Goal: Information Seeking & Learning: Learn about a topic

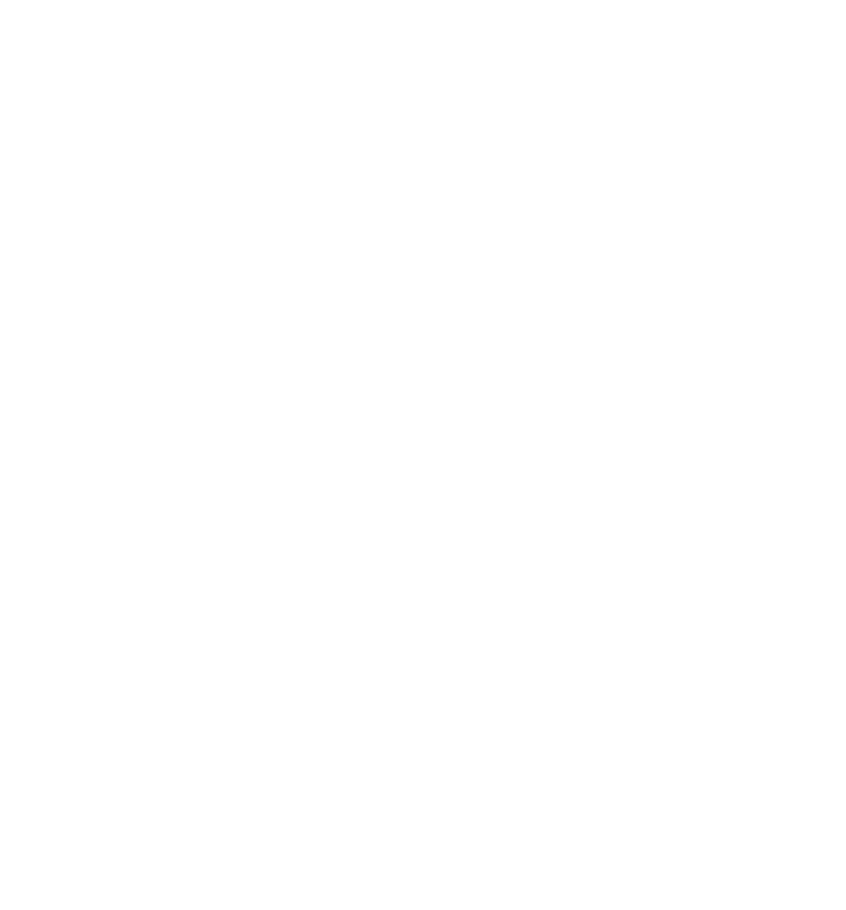
select select "******"
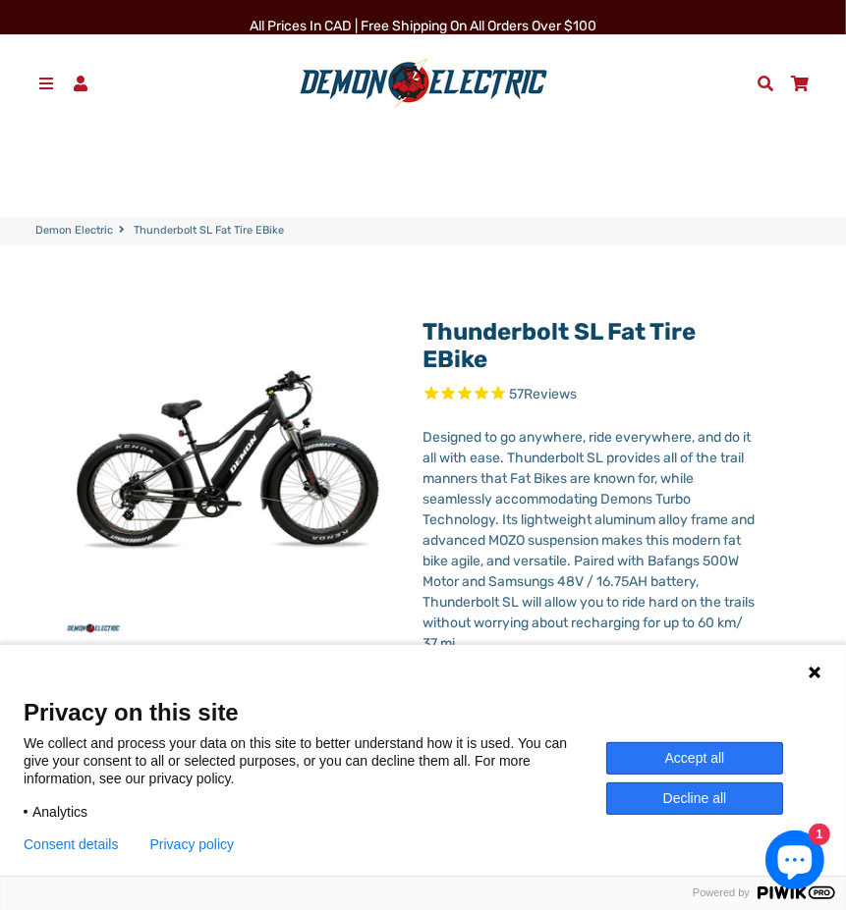
click at [51, 80] on span at bounding box center [46, 84] width 21 height 16
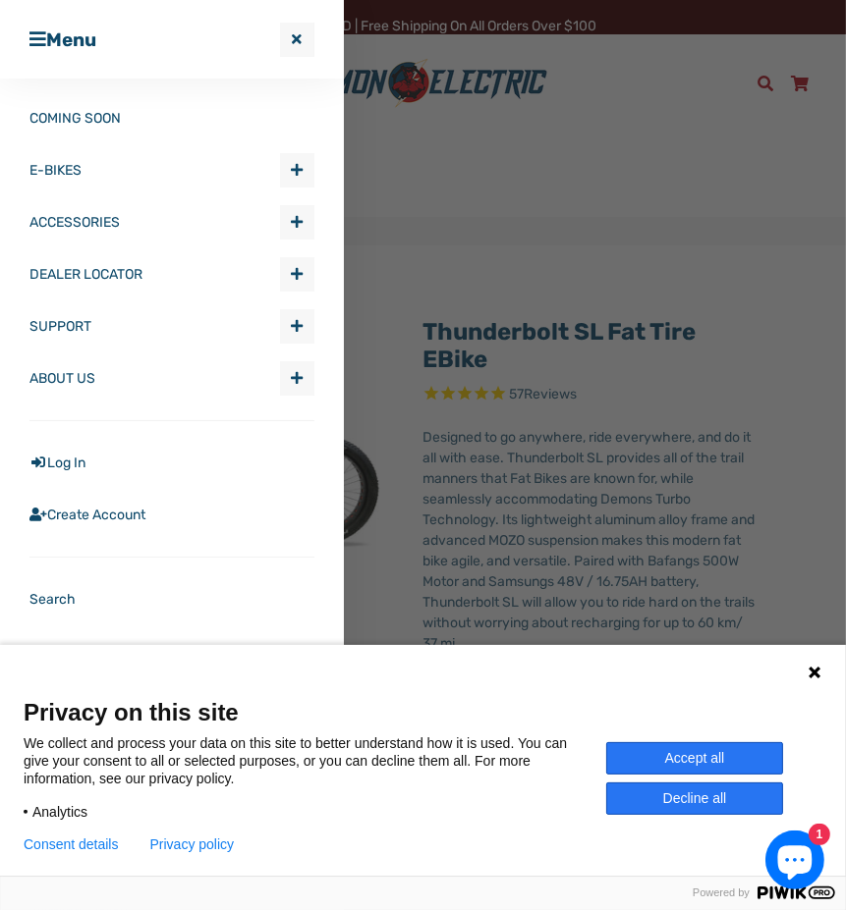
click at [59, 168] on link "E-BIKES" at bounding box center [154, 170] width 250 height 52
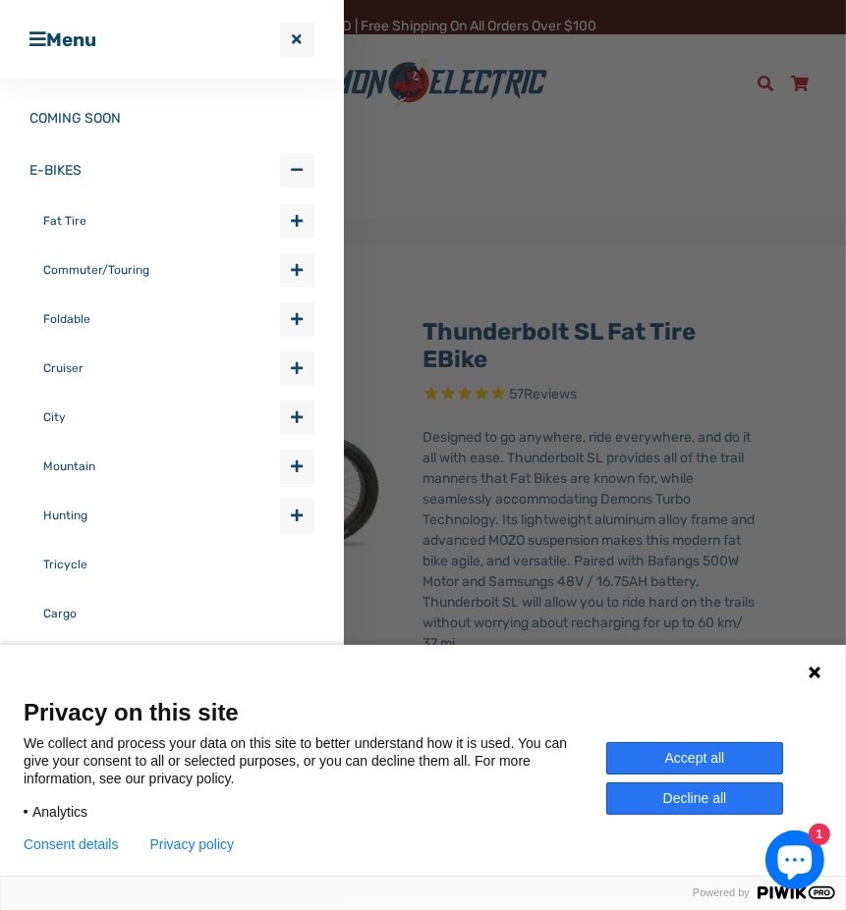
click at [73, 466] on link "Mountain" at bounding box center [161, 466] width 237 height 49
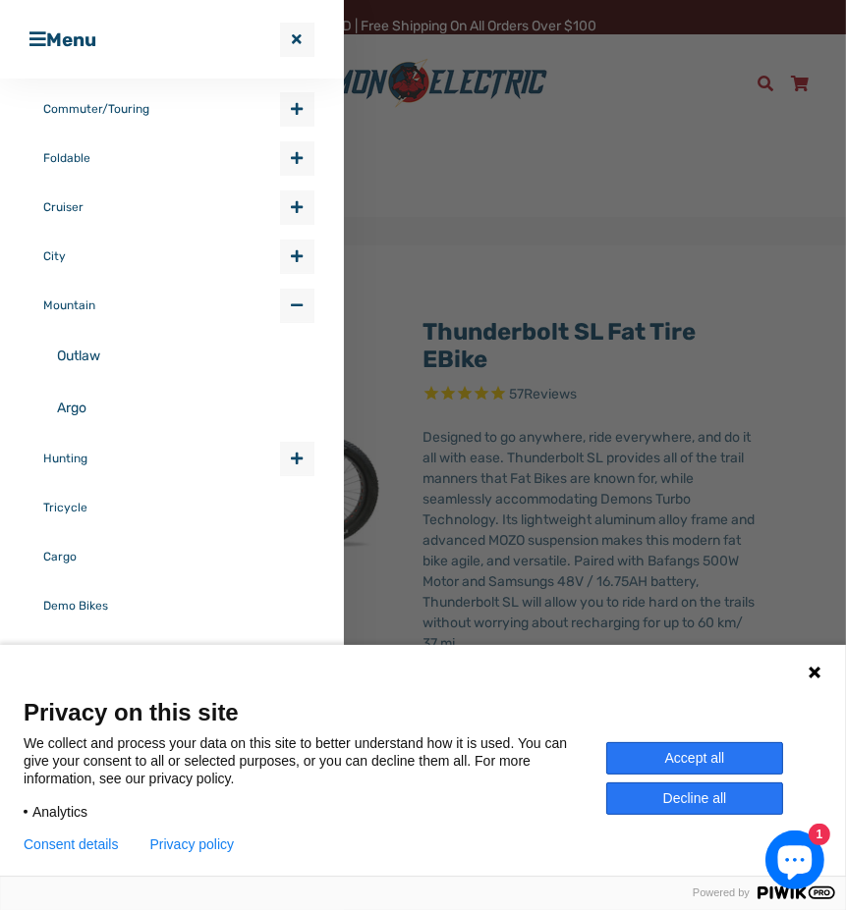
scroll to position [179, 0]
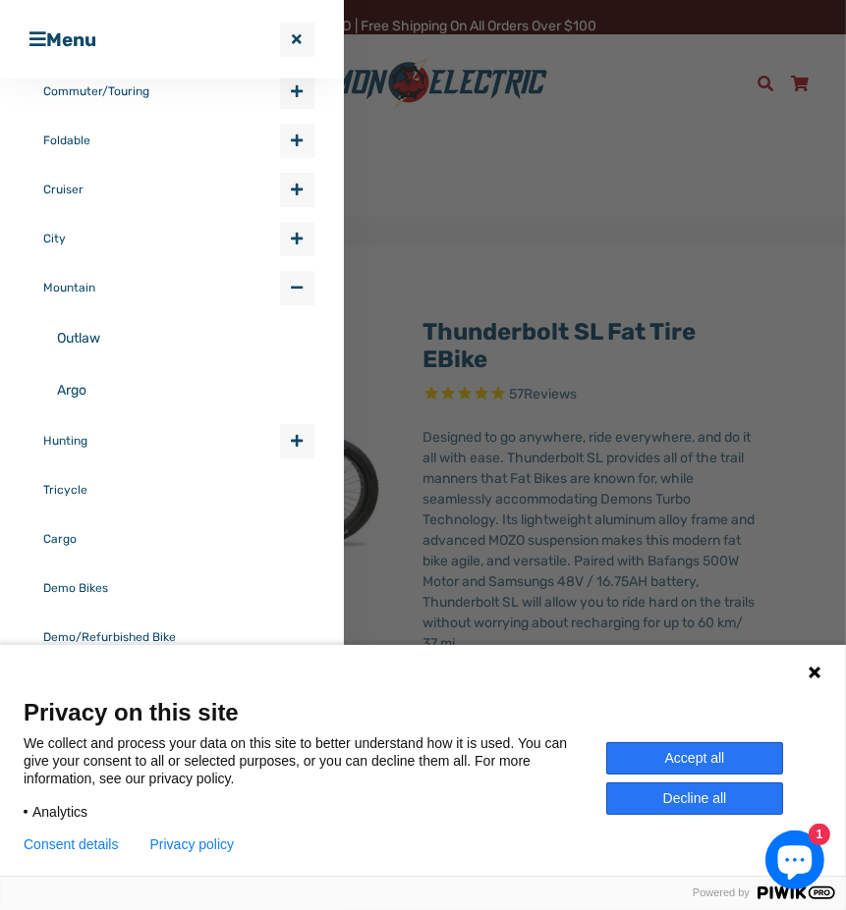
click at [72, 449] on link "Hunting" at bounding box center [161, 440] width 237 height 49
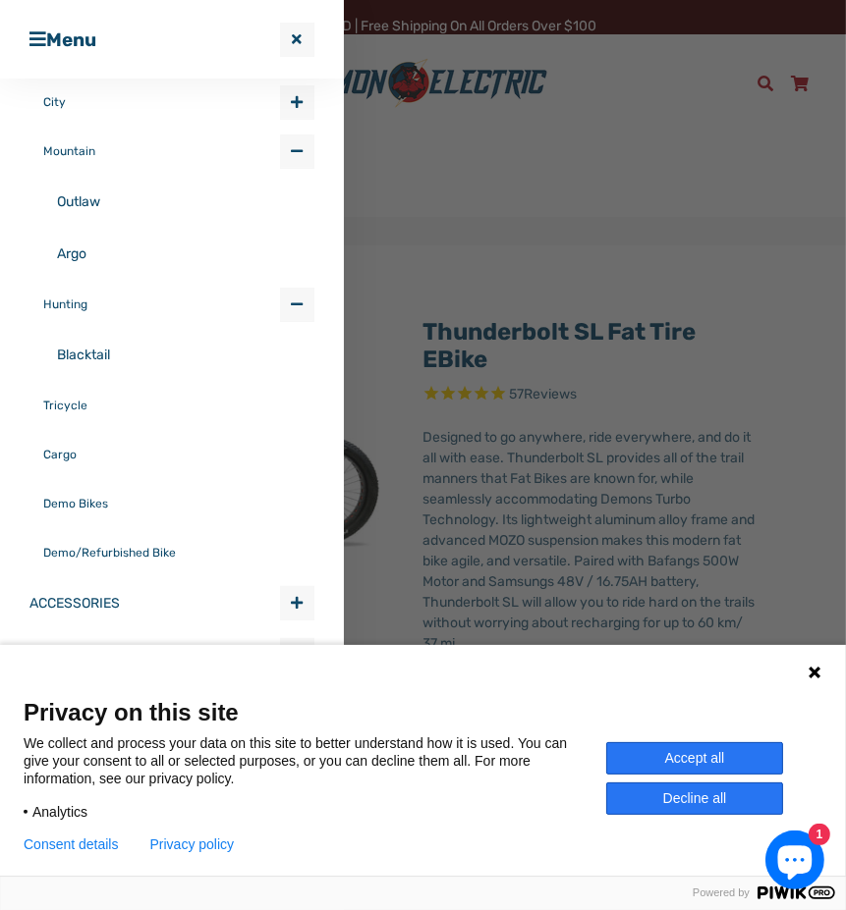
scroll to position [322, 0]
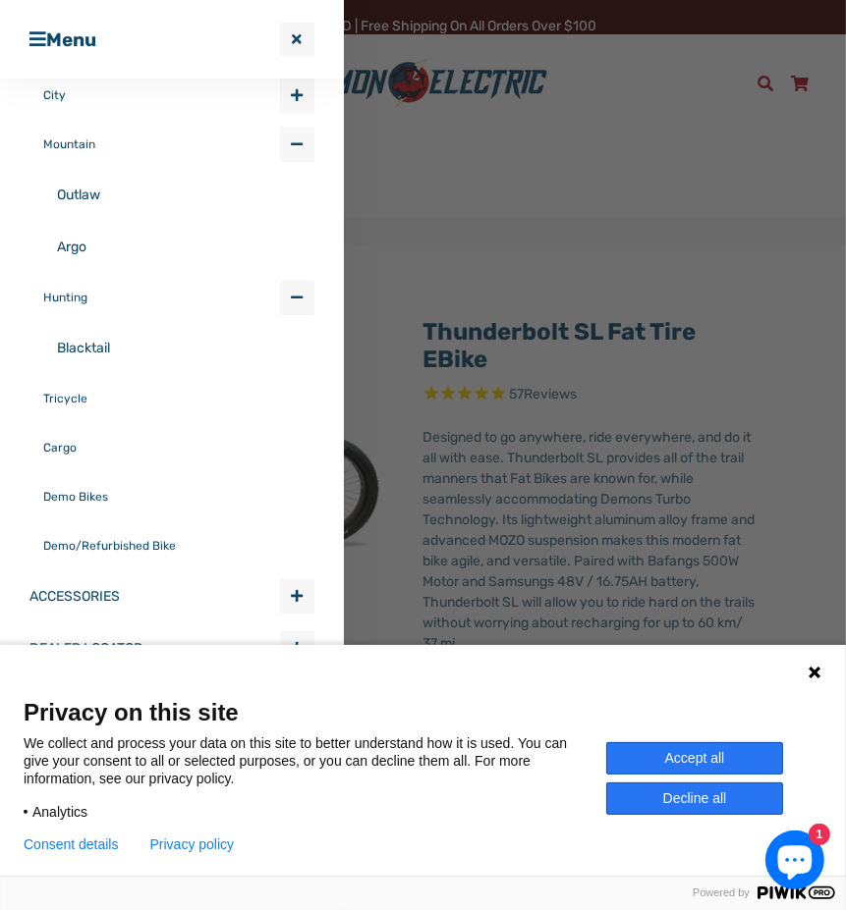
click at [80, 492] on link "Demo Bikes" at bounding box center [178, 496] width 271 height 49
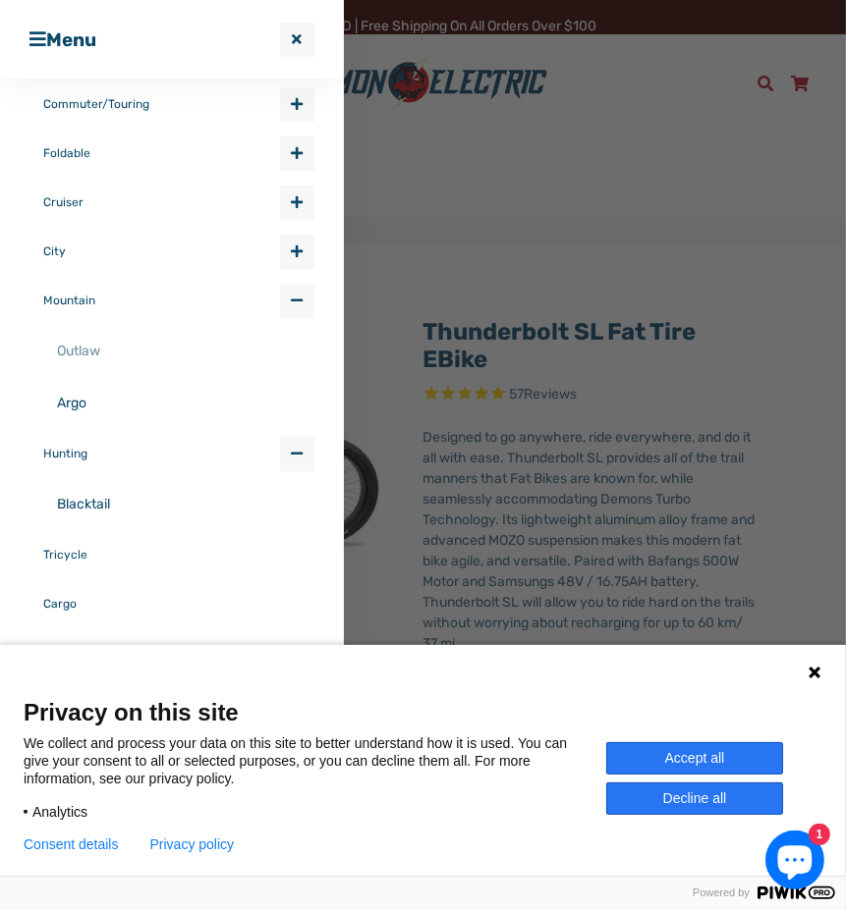
scroll to position [128, 0]
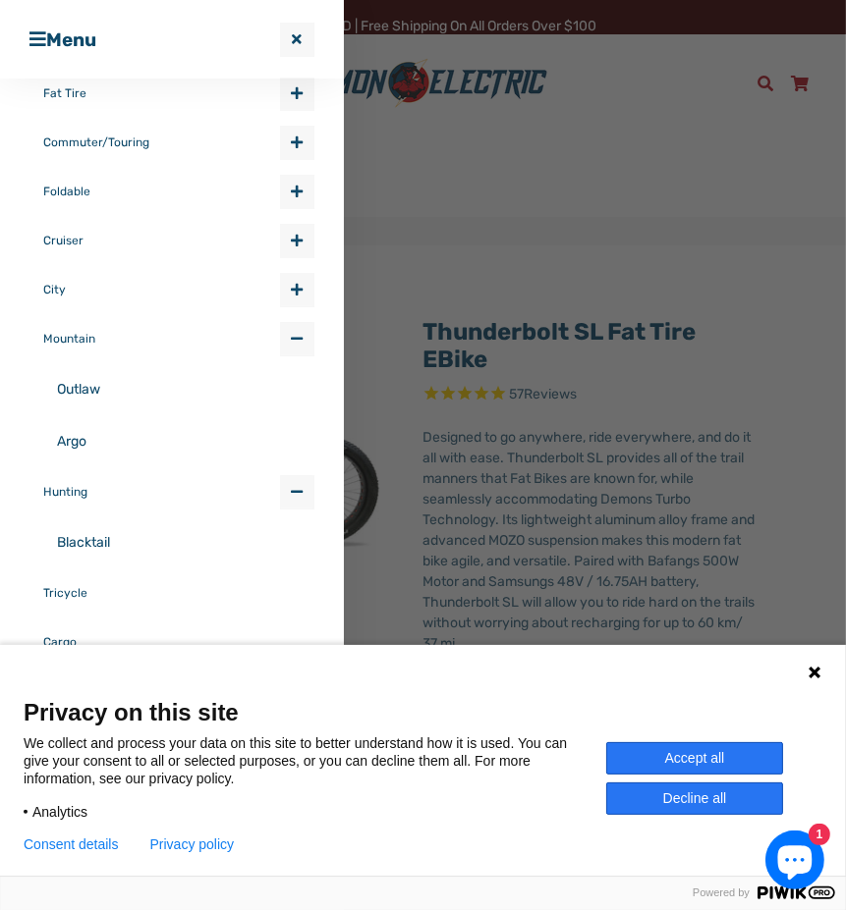
click at [65, 283] on link "City" at bounding box center [161, 289] width 237 height 49
click at [63, 238] on link "Cruiser" at bounding box center [161, 240] width 237 height 49
click at [67, 190] on link "Foldable" at bounding box center [161, 191] width 237 height 49
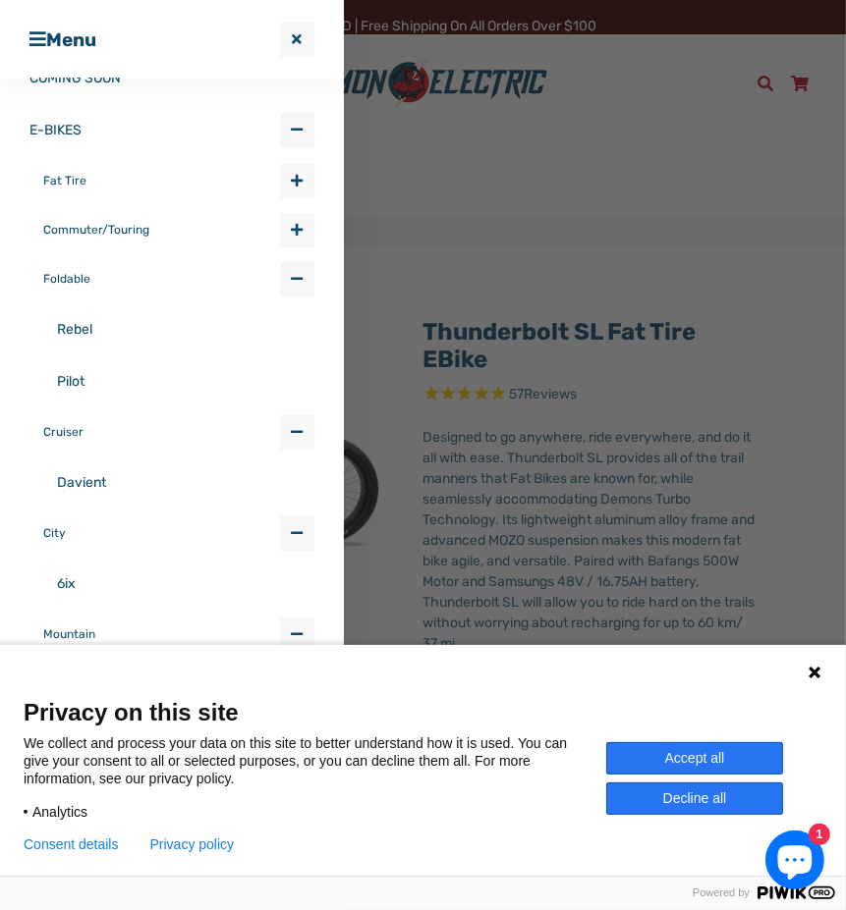
scroll to position [0, 0]
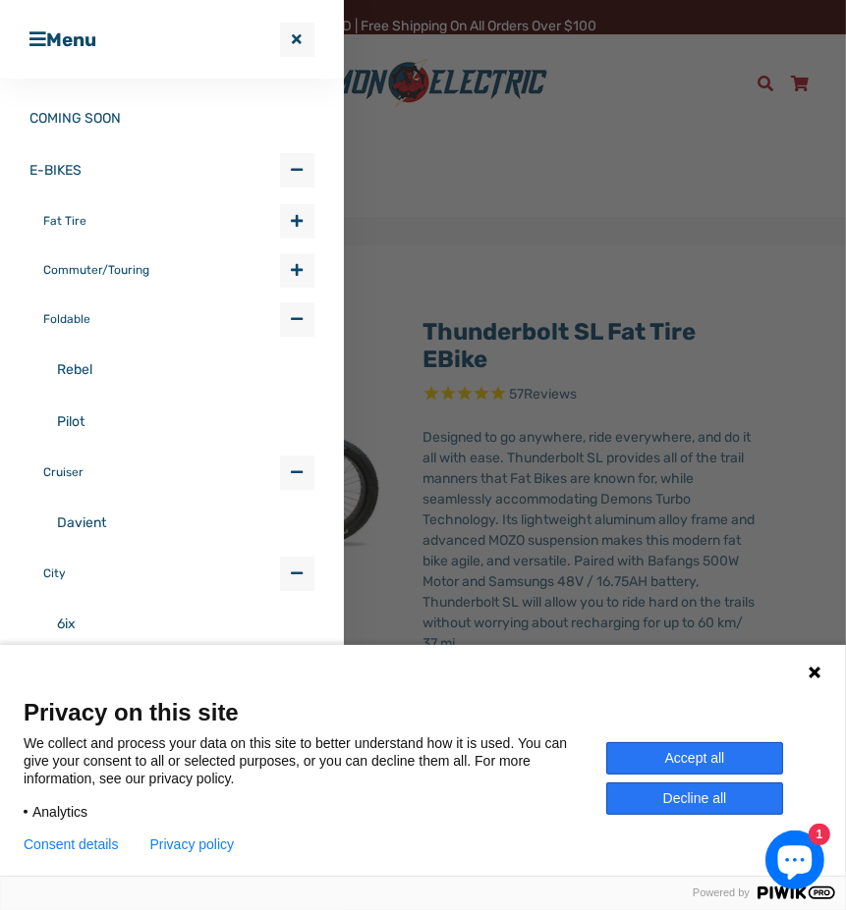
click at [84, 268] on link "Commuter/Touring" at bounding box center [161, 270] width 237 height 49
click at [55, 209] on link "Fat Tire" at bounding box center [161, 220] width 237 height 49
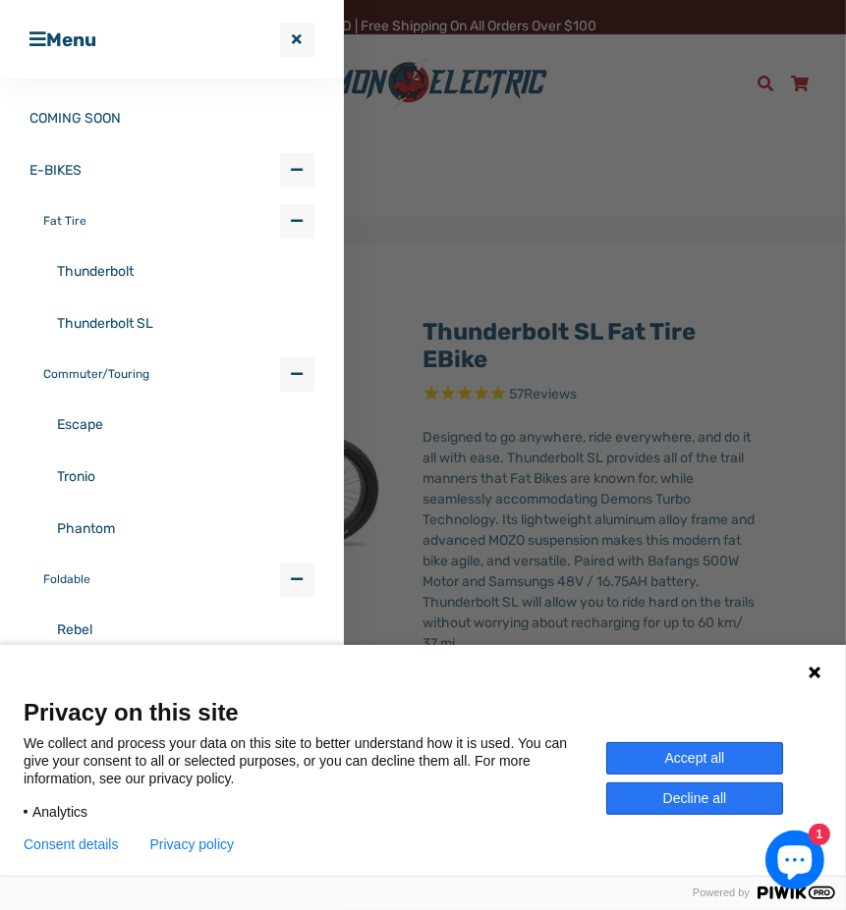
click at [82, 264] on link "Thunderbolt" at bounding box center [185, 272] width 257 height 52
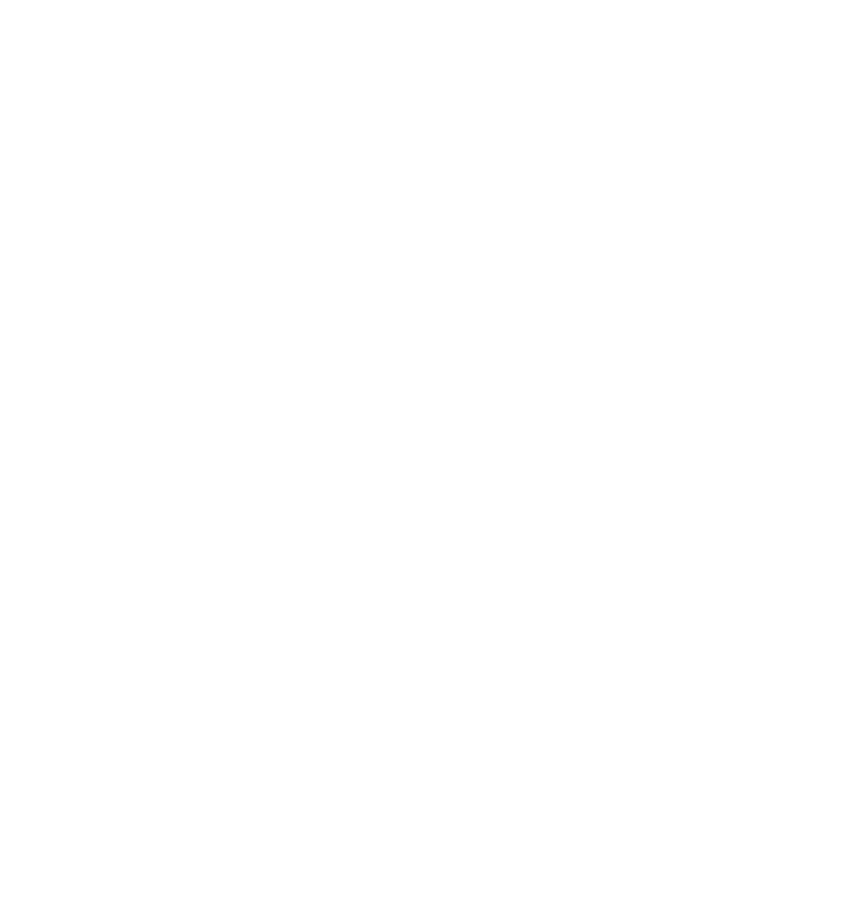
select select "******"
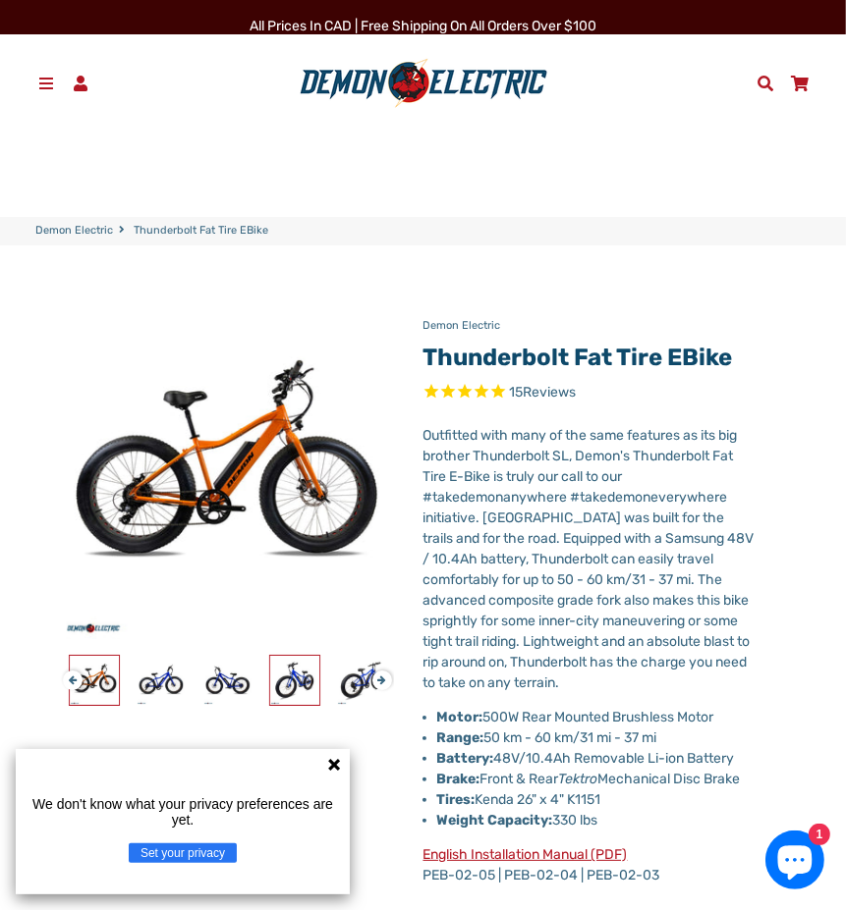
click at [312, 679] on img at bounding box center [294, 680] width 49 height 49
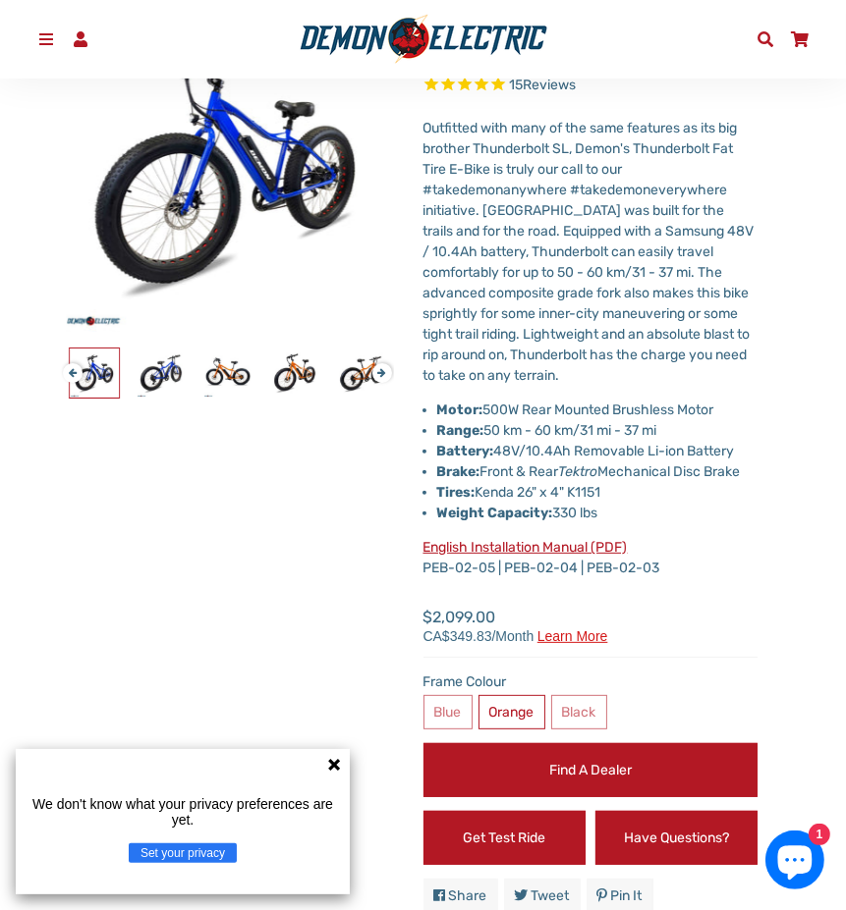
scroll to position [326, 0]
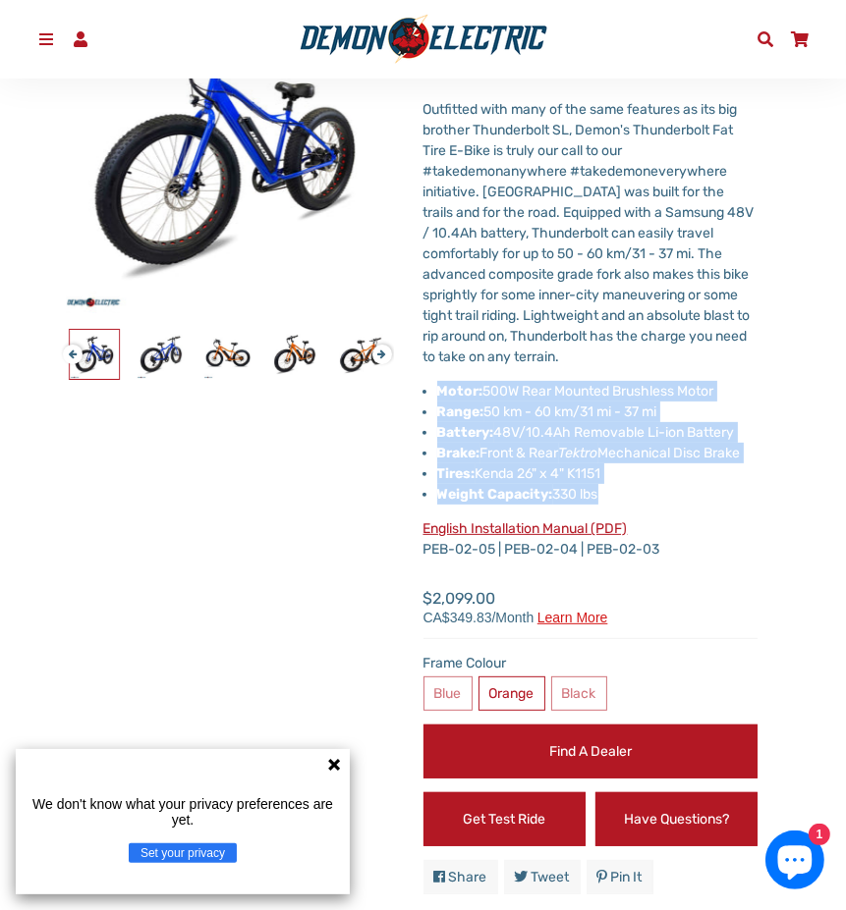
drag, startPoint x: 437, startPoint y: 390, endPoint x: 601, endPoint y: 489, distance: 191.7
click at [601, 489] on ul "Motor: 500W Rear Mounted Brushless Motor Range: 50 km - 60 km/31 mi - 37 mi Bat…" at bounding box center [597, 443] width 321 height 124
copy ul "Motor: 500W Rear Mounted Brushless Motor Range: 50 km - 60 km/31 mi - 37 mi Bat…"
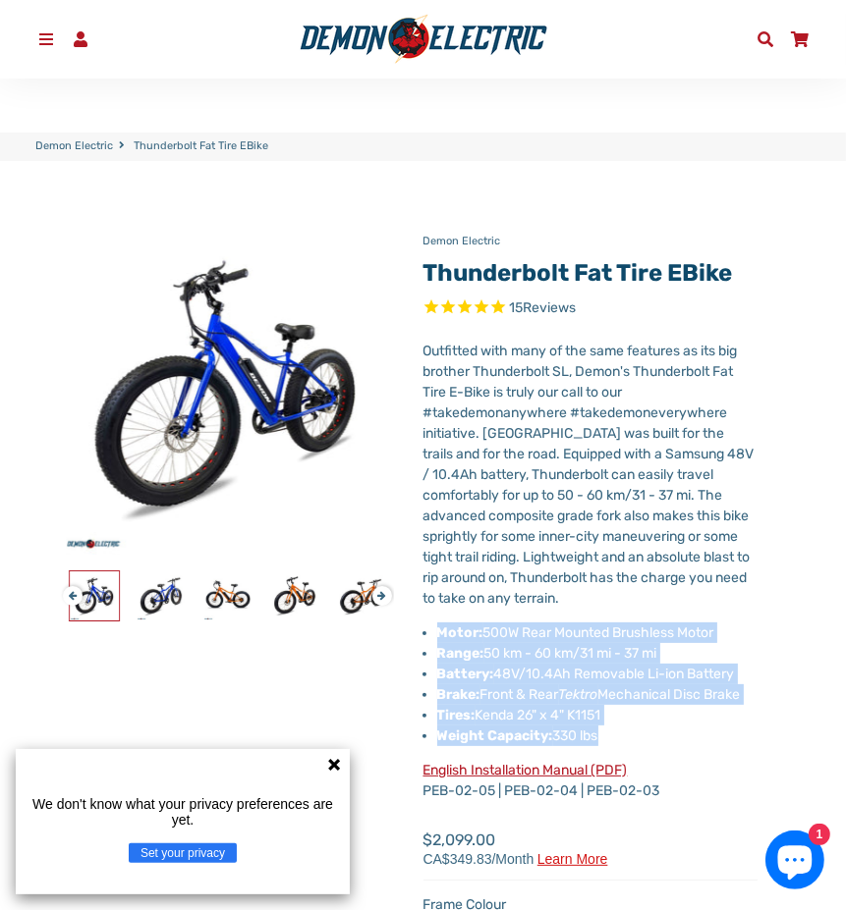
scroll to position [0, 0]
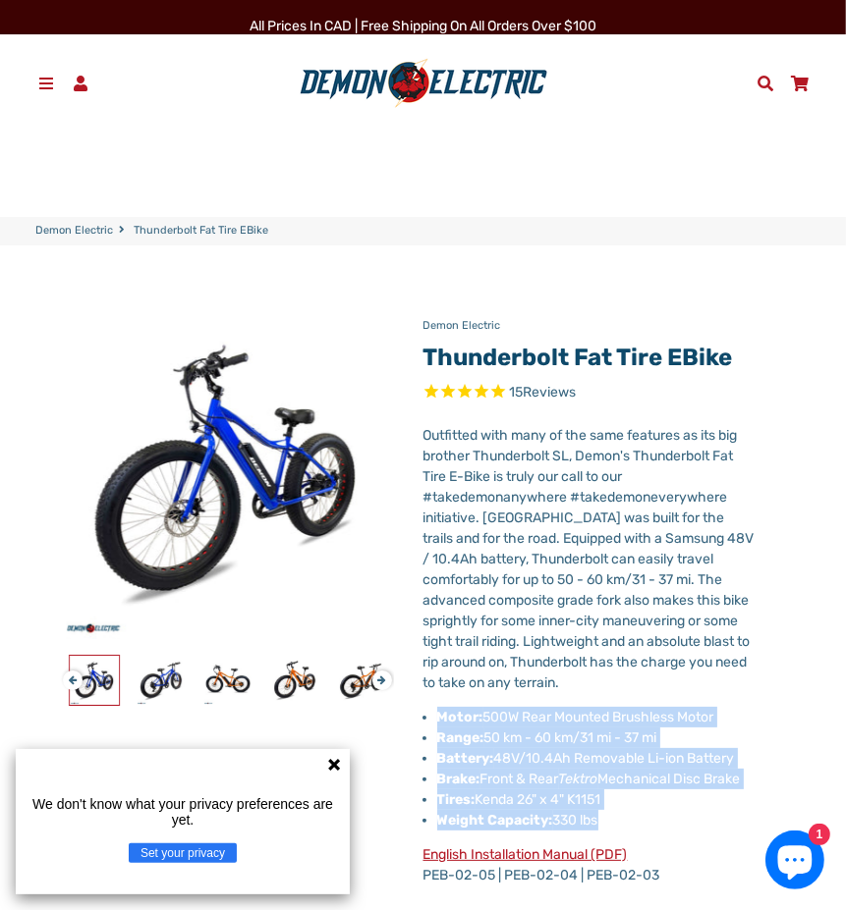
drag, startPoint x: 743, startPoint y: 357, endPoint x: 413, endPoint y: 357, distance: 330.0
click at [413, 357] on div "Demon Electric Thunderbolt Fat Tire eBike 15 Reviews X Fill out the form below …" at bounding box center [576, 769] width 364 height 931
copy link "Thunderbolt Fat Tire eBike"
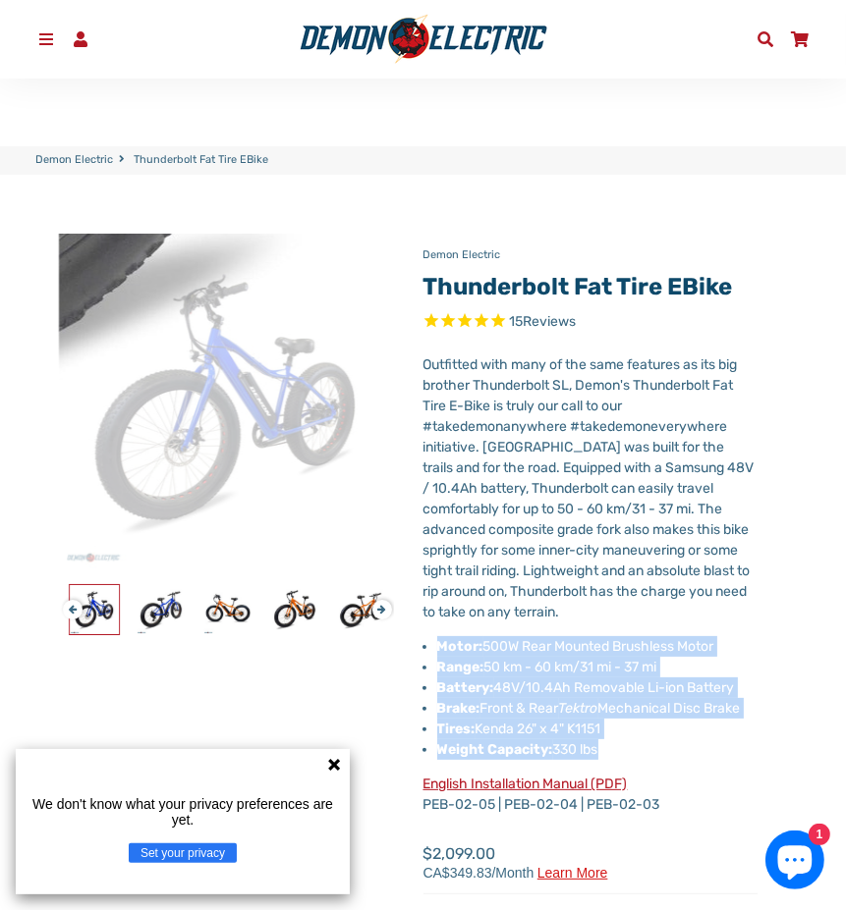
scroll to position [98, 0]
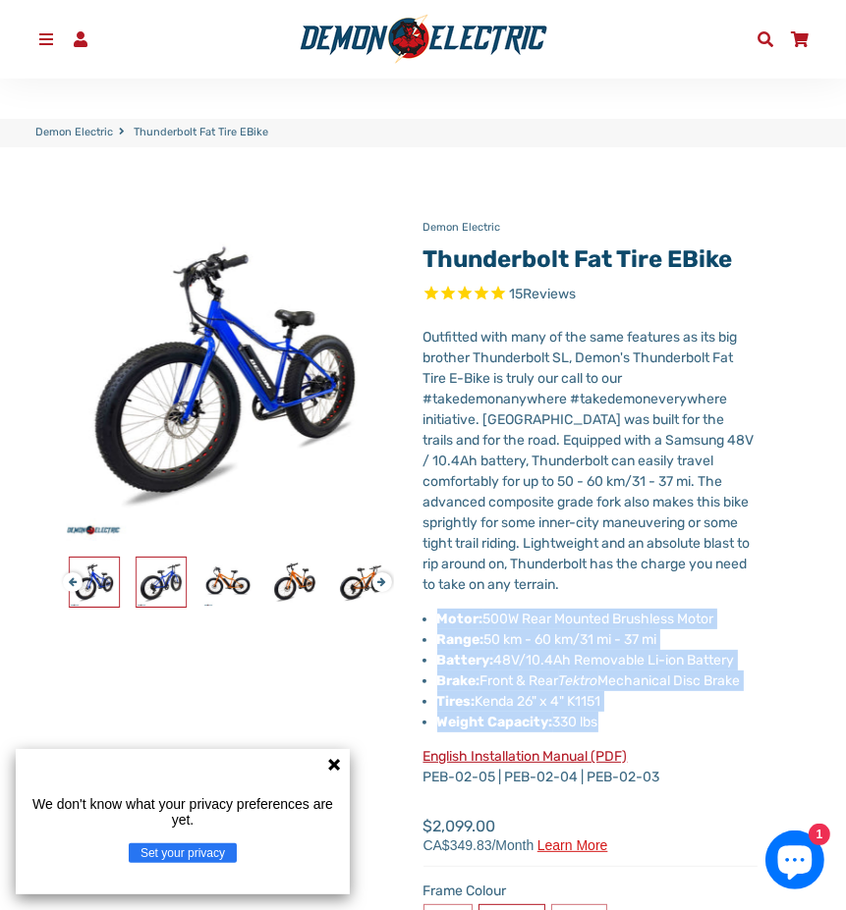
click at [161, 598] on img at bounding box center [161, 582] width 49 height 49
